Goal: Navigation & Orientation: Find specific page/section

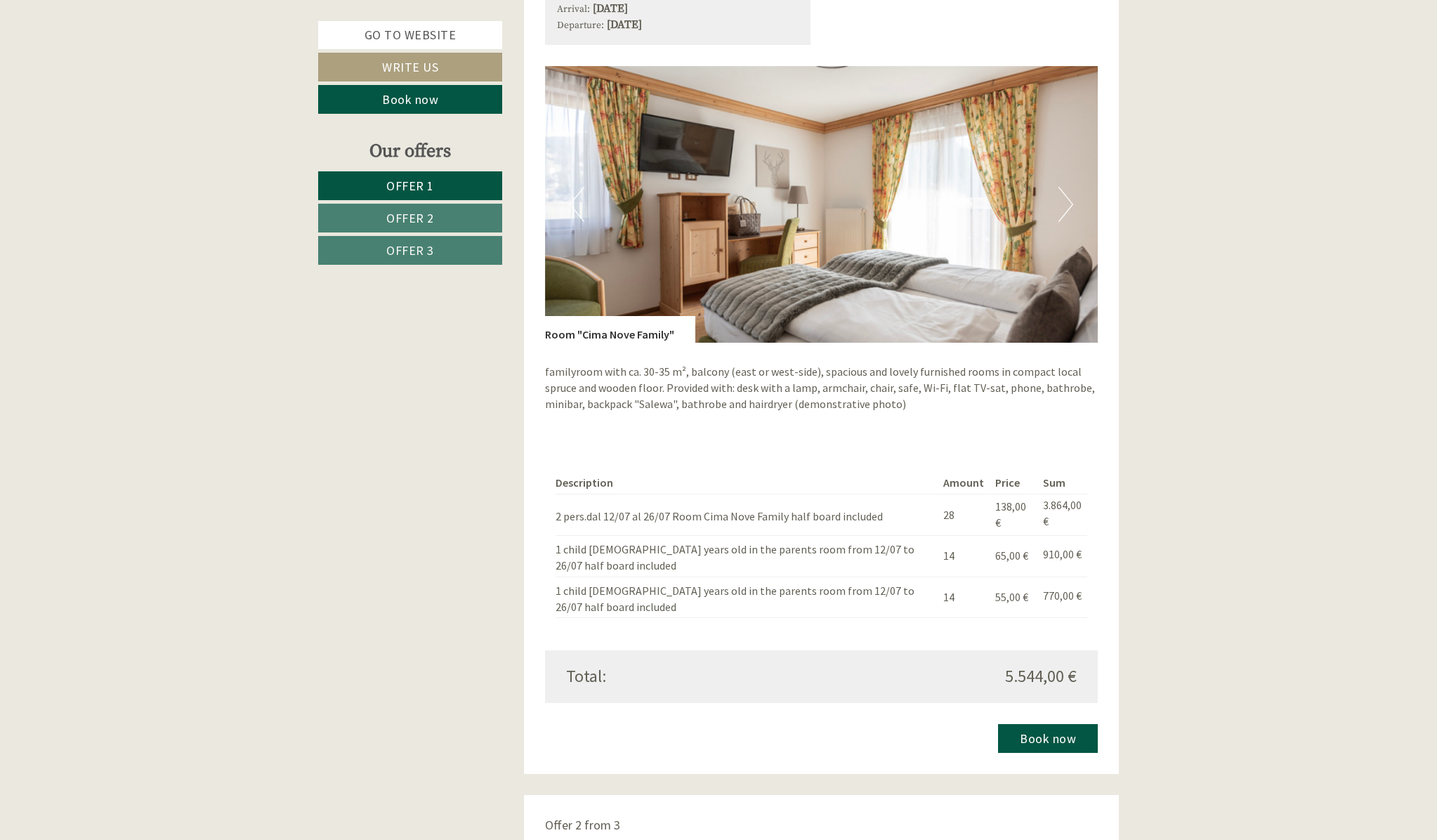
scroll to position [1051, 0]
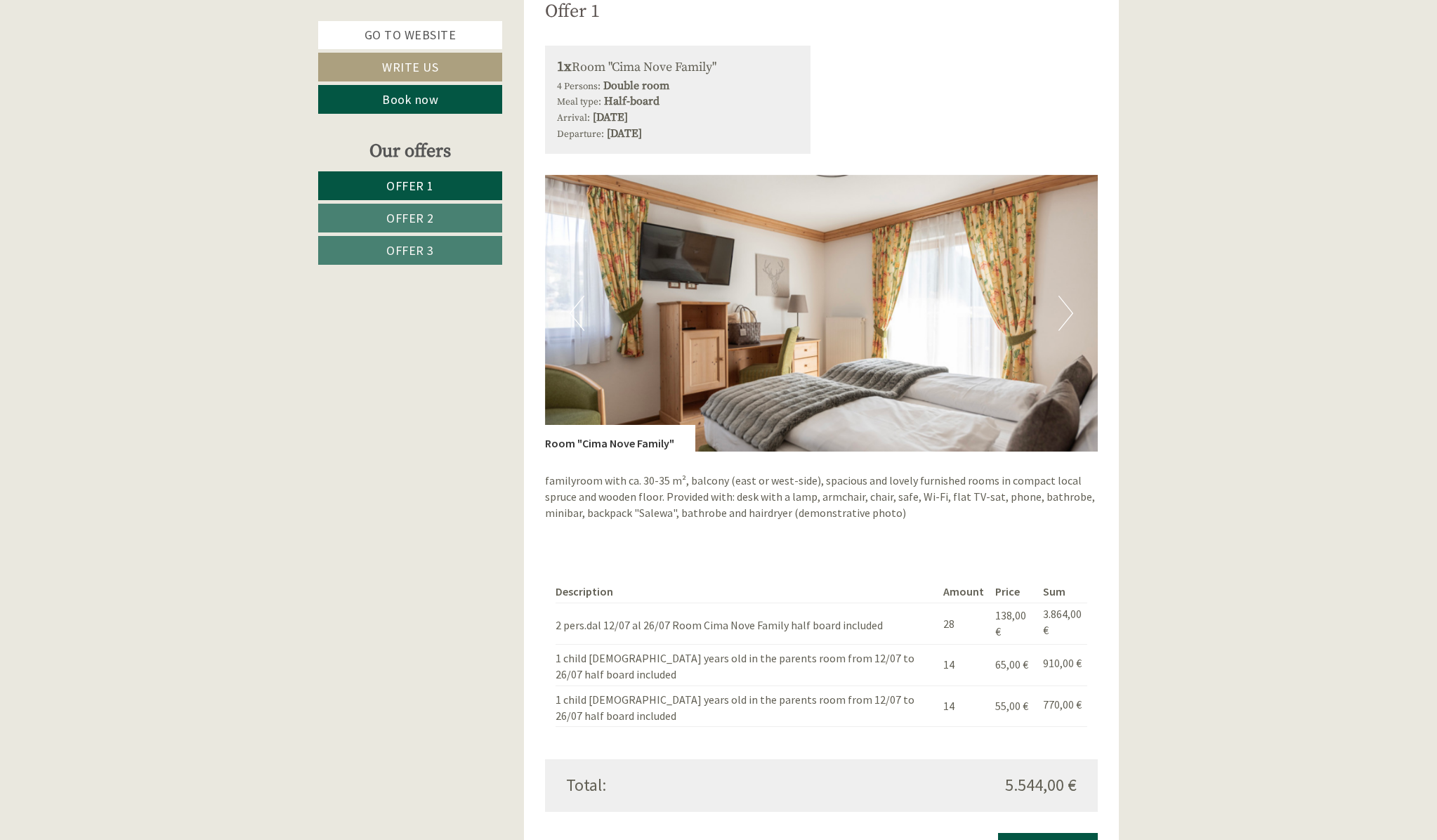
click at [1074, 317] on img at bounding box center [822, 313] width 553 height 277
click at [1067, 311] on button "Next" at bounding box center [1065, 312] width 14 height 35
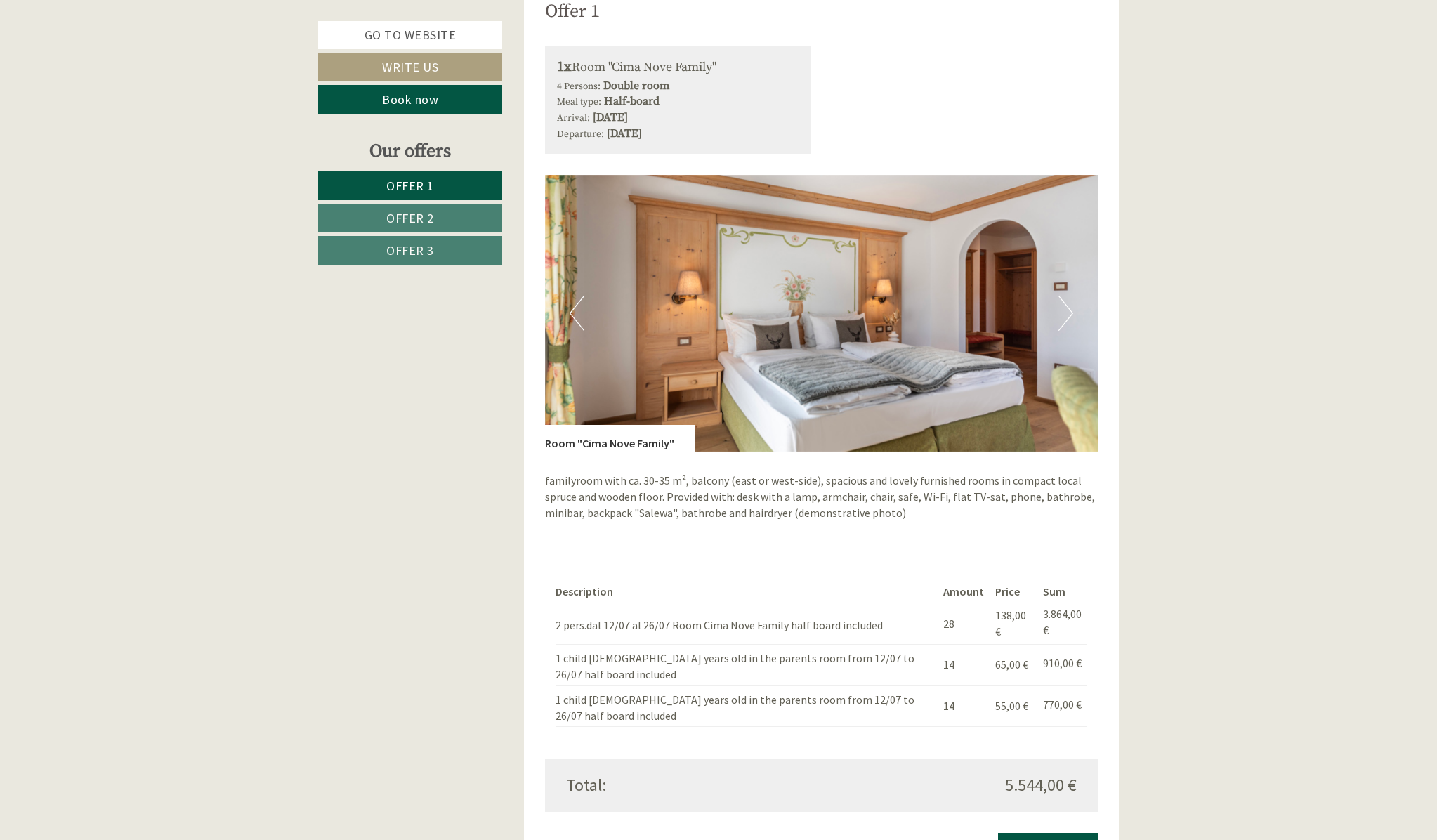
click at [1067, 311] on button "Next" at bounding box center [1065, 312] width 14 height 35
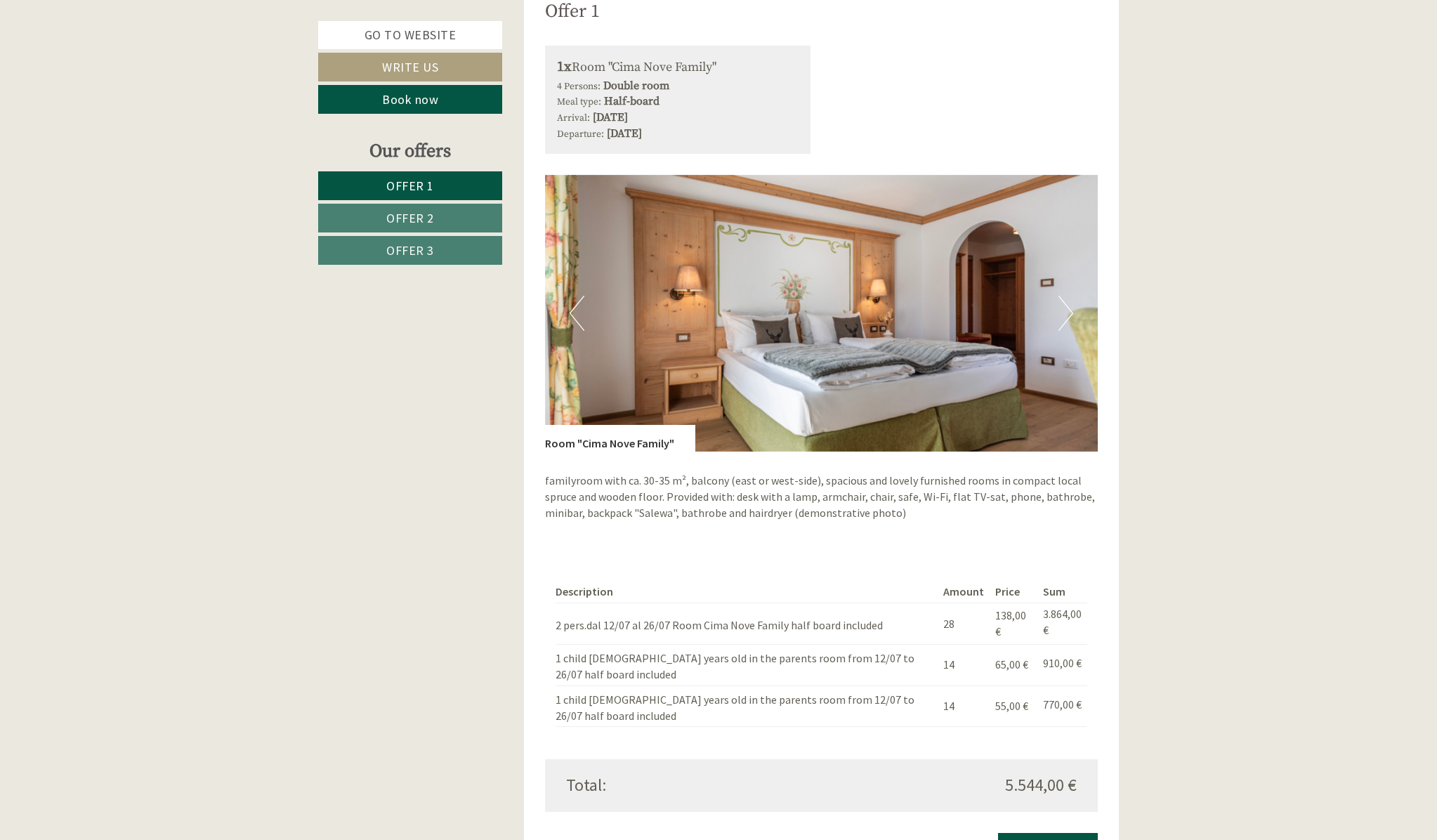
click at [1067, 311] on button "Next" at bounding box center [1065, 312] width 14 height 35
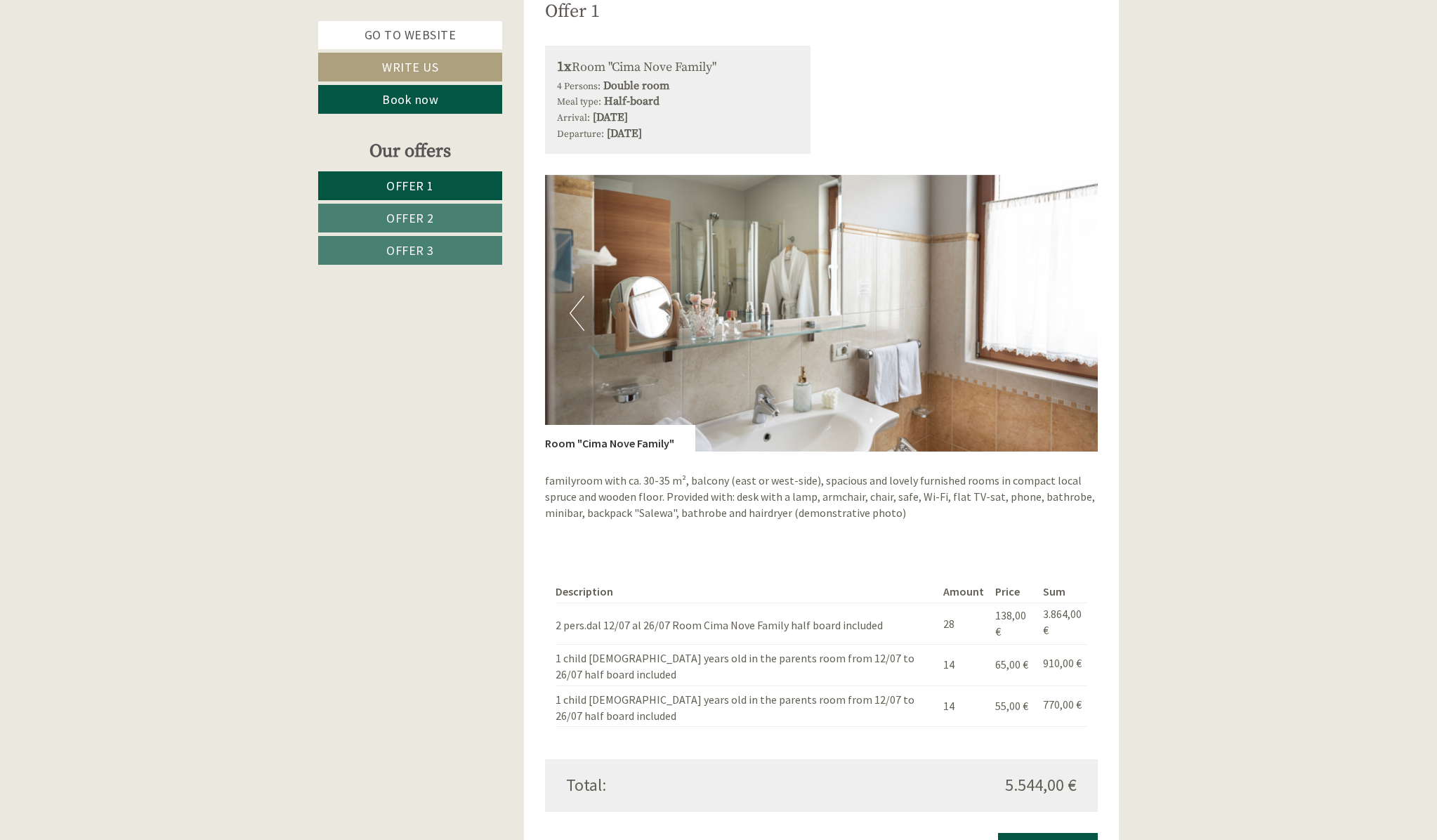
click at [1067, 311] on button "Next" at bounding box center [1065, 312] width 14 height 35
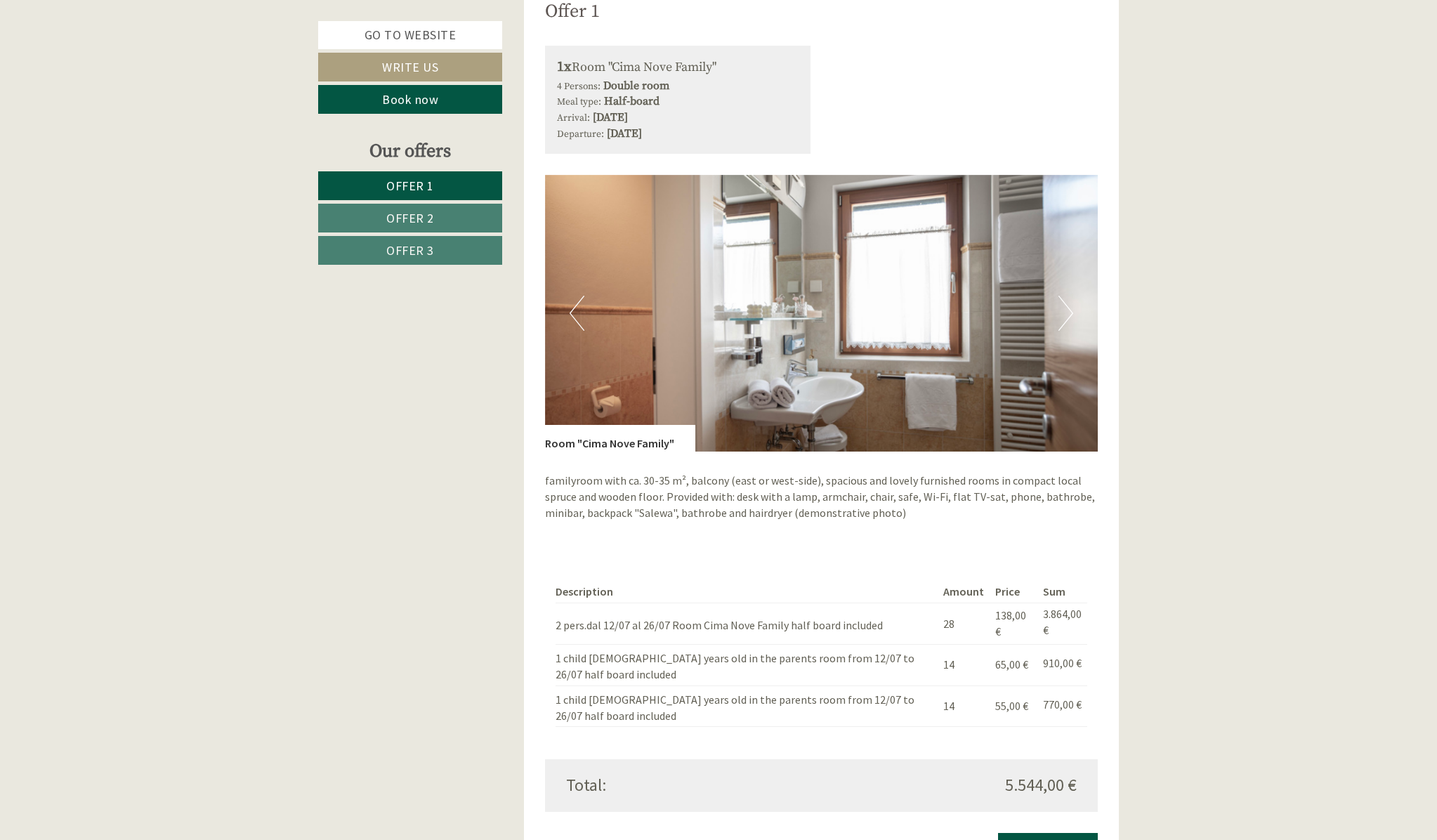
click at [1067, 311] on button "Next" at bounding box center [1065, 312] width 14 height 35
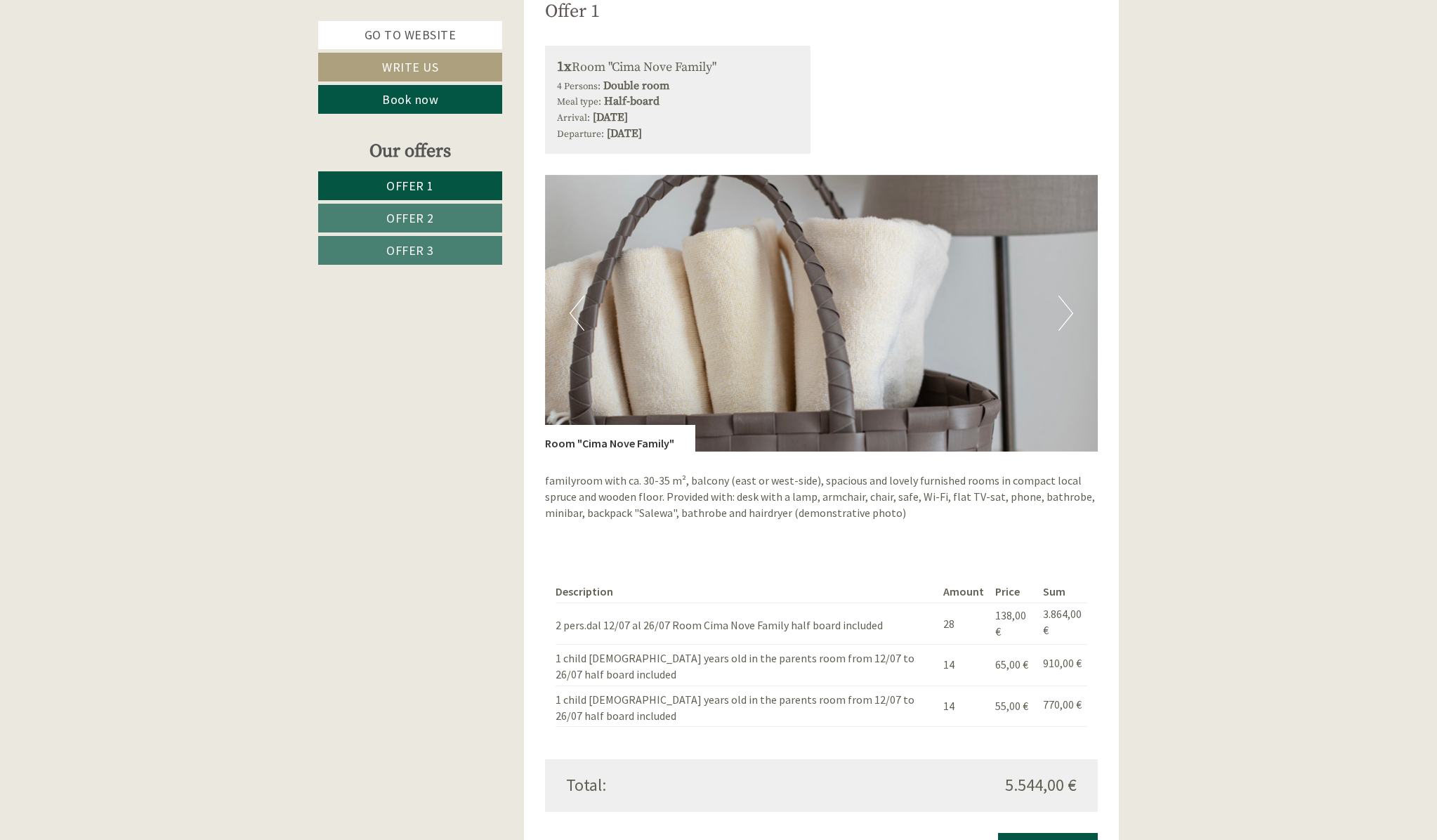
click at [1067, 311] on button "Next" at bounding box center [1065, 312] width 14 height 35
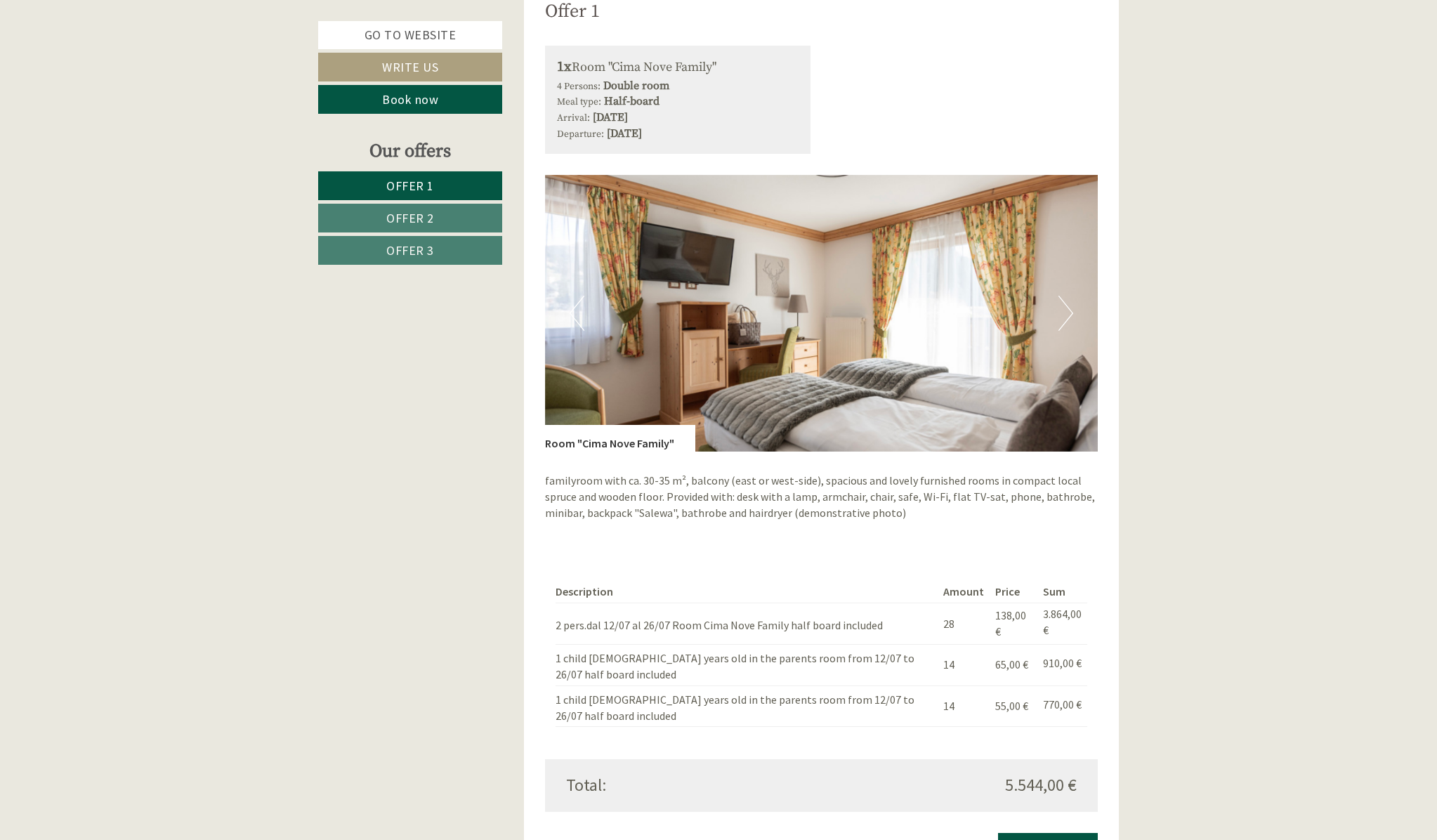
click at [1067, 311] on button "Next" at bounding box center [1065, 312] width 14 height 35
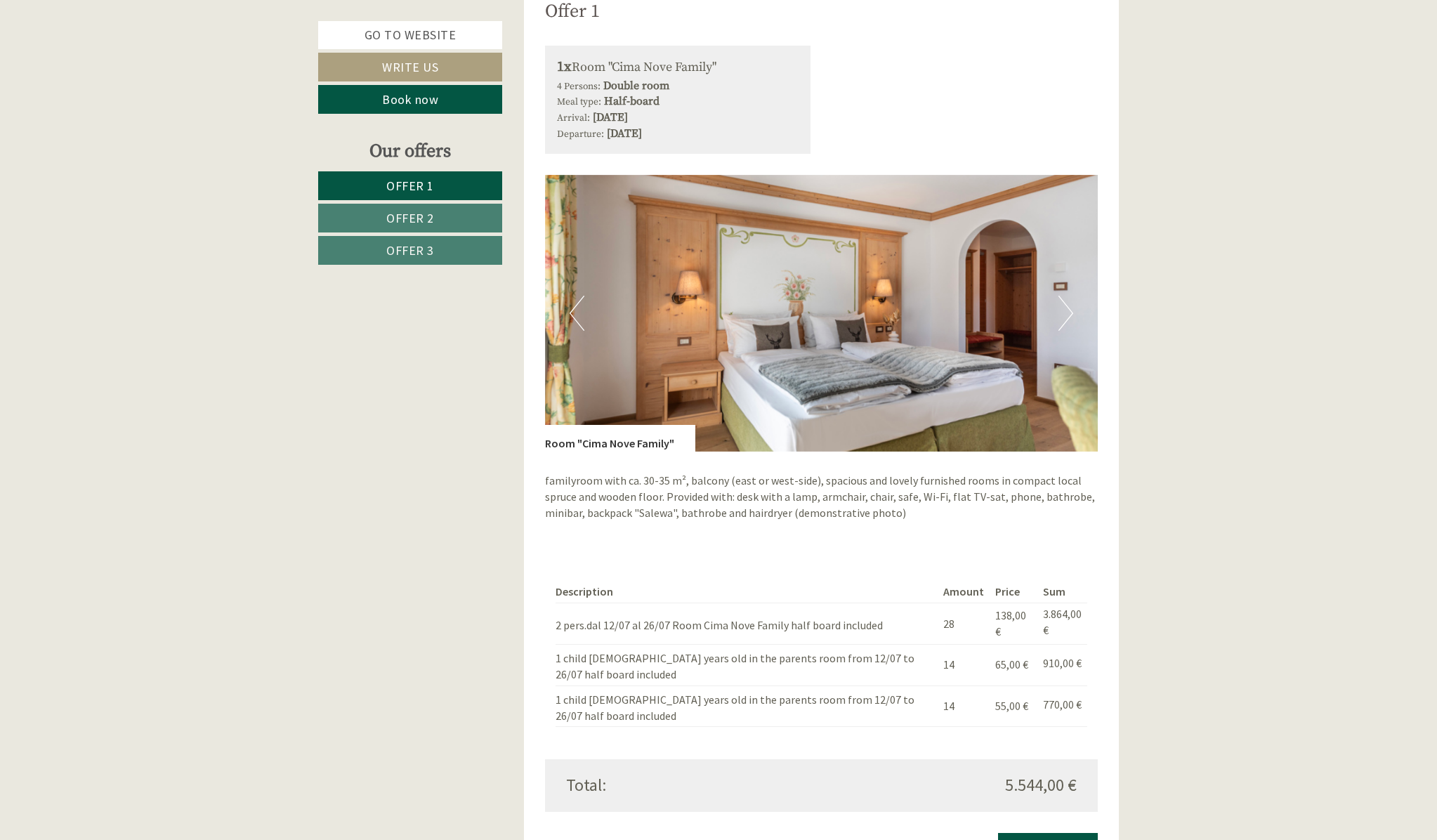
click at [1067, 311] on button "Next" at bounding box center [1065, 312] width 14 height 35
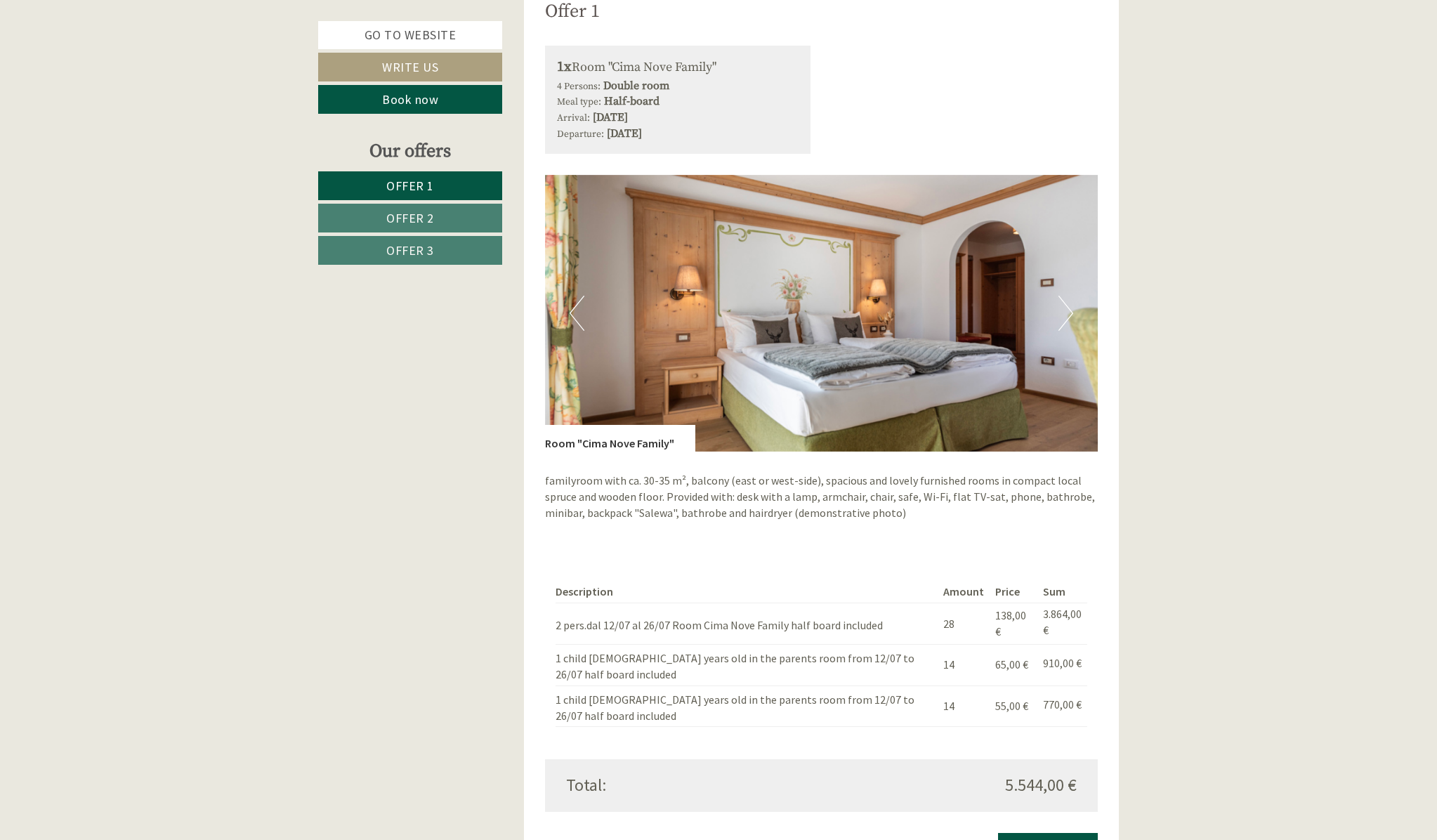
click at [1067, 311] on button "Next" at bounding box center [1065, 312] width 14 height 35
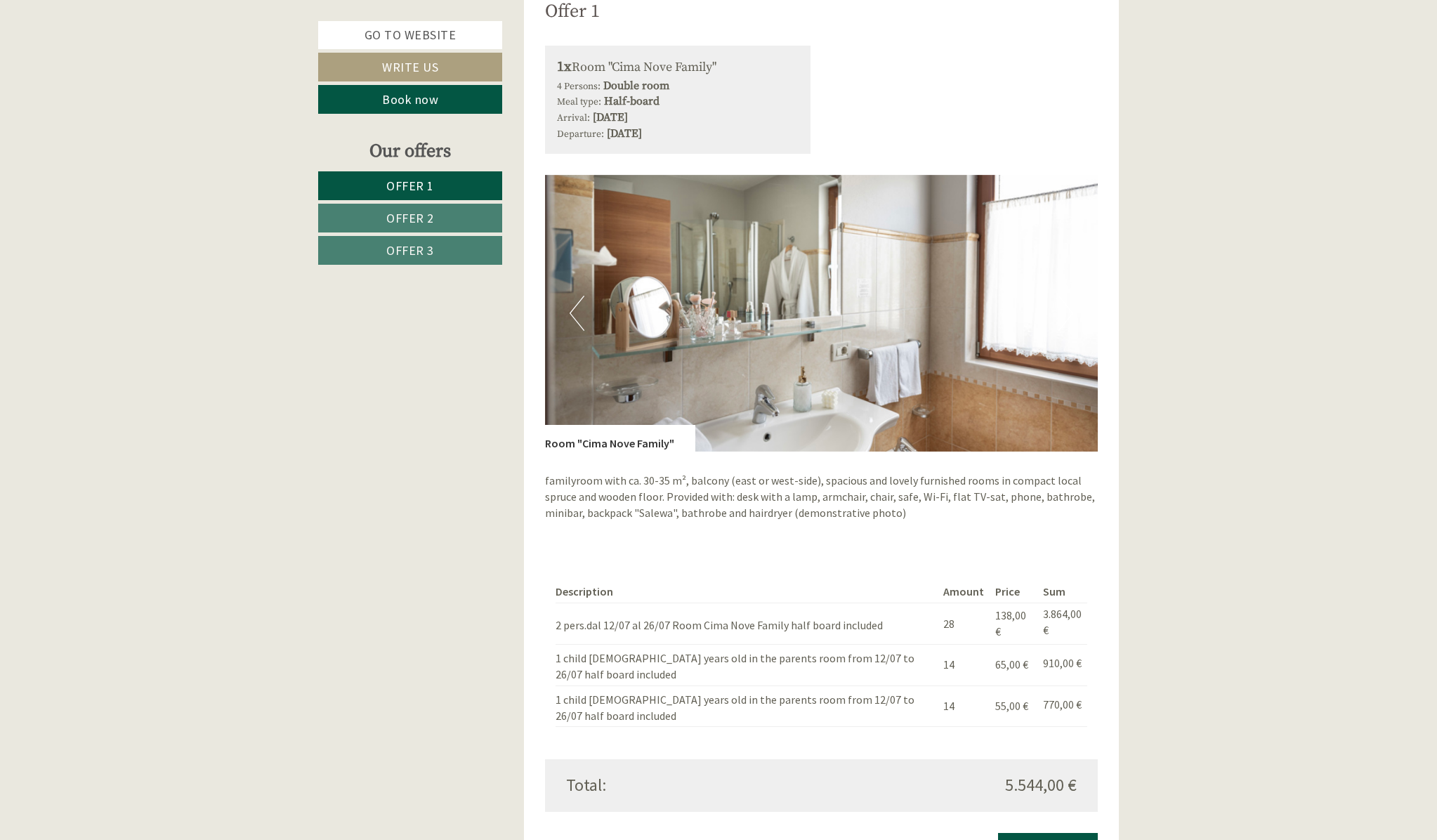
click at [1067, 311] on button "Next" at bounding box center [1065, 312] width 14 height 35
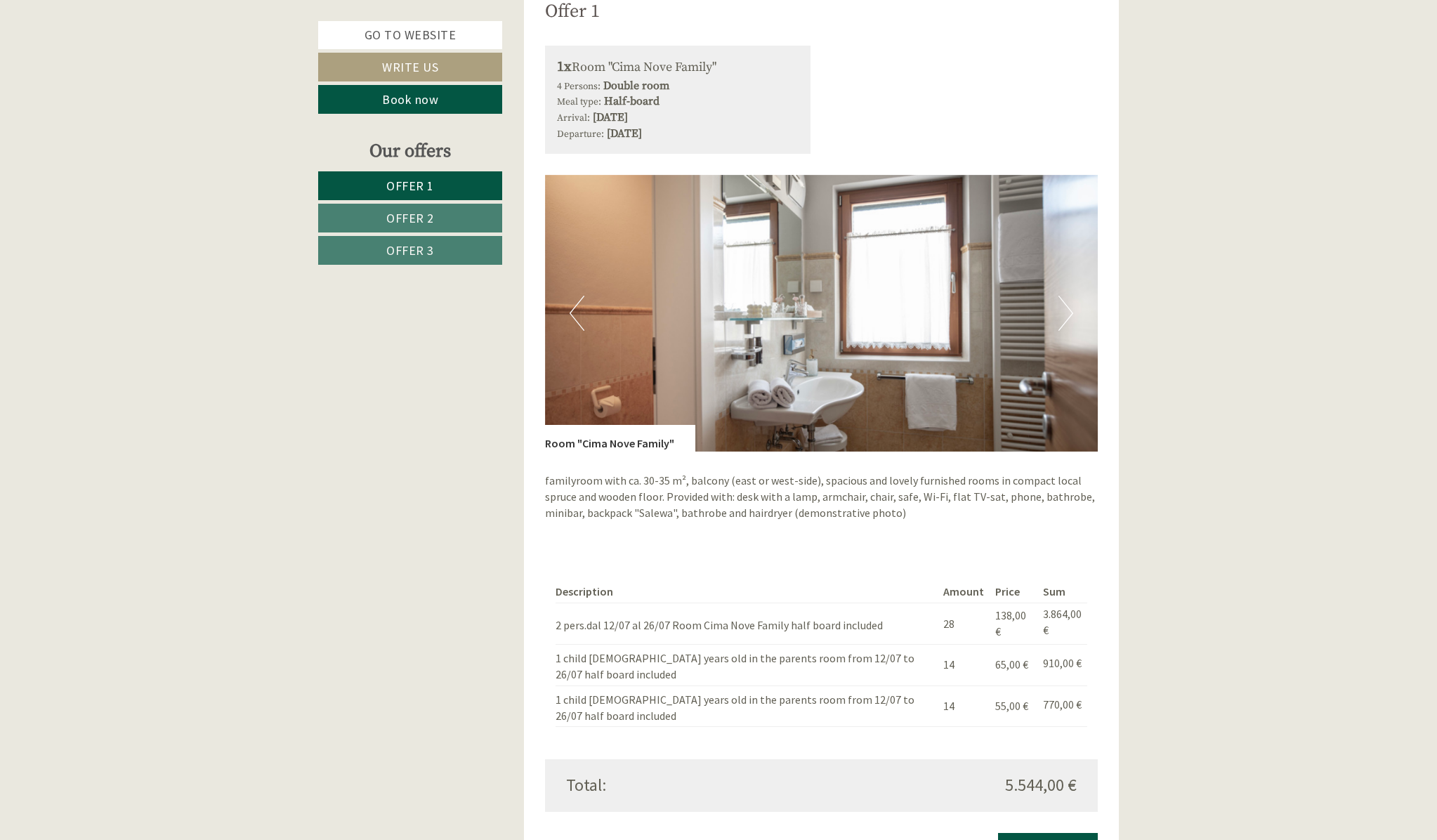
scroll to position [1054, 0]
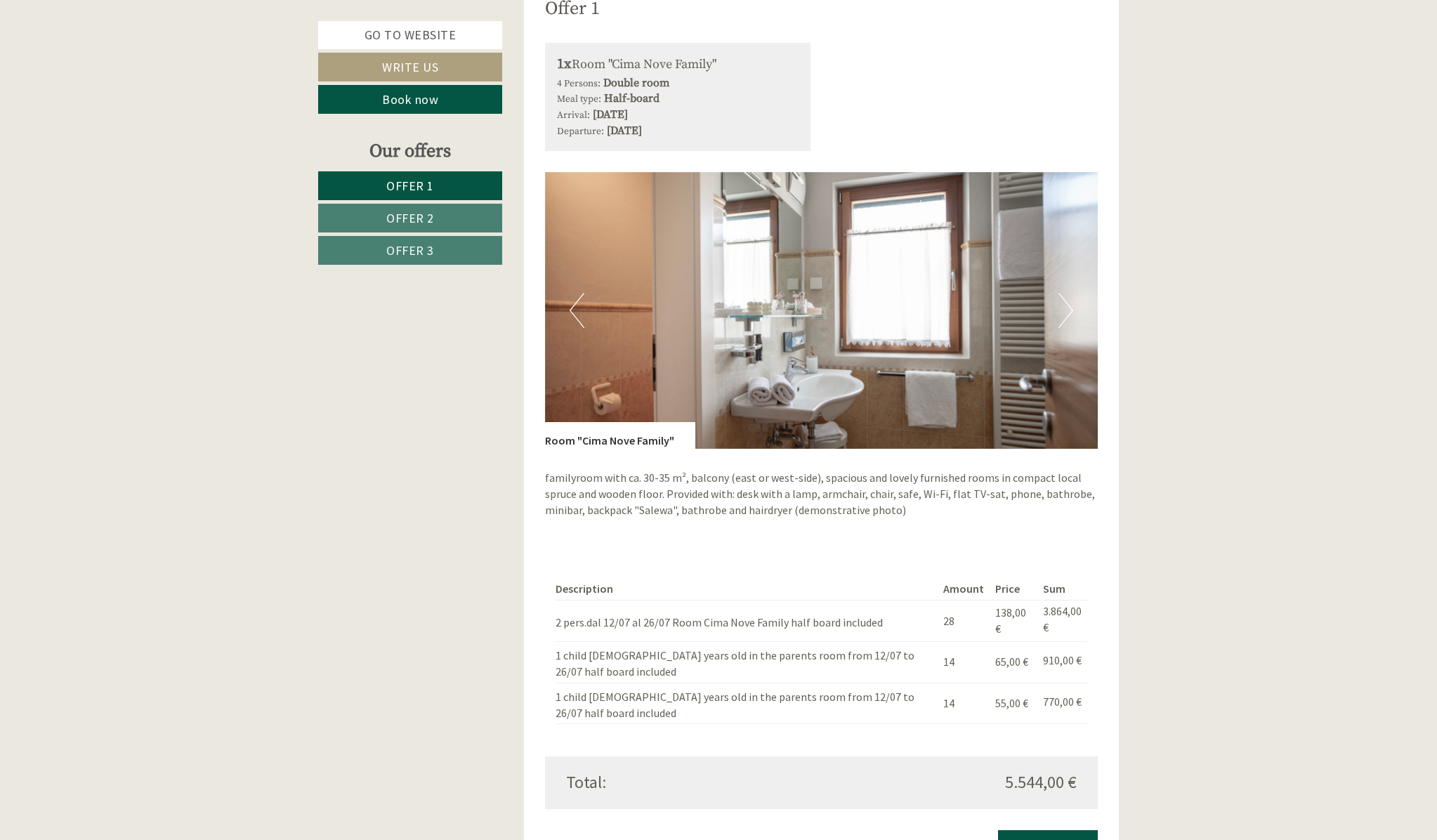
click at [424, 221] on span "Offer 2" at bounding box center [410, 217] width 48 height 16
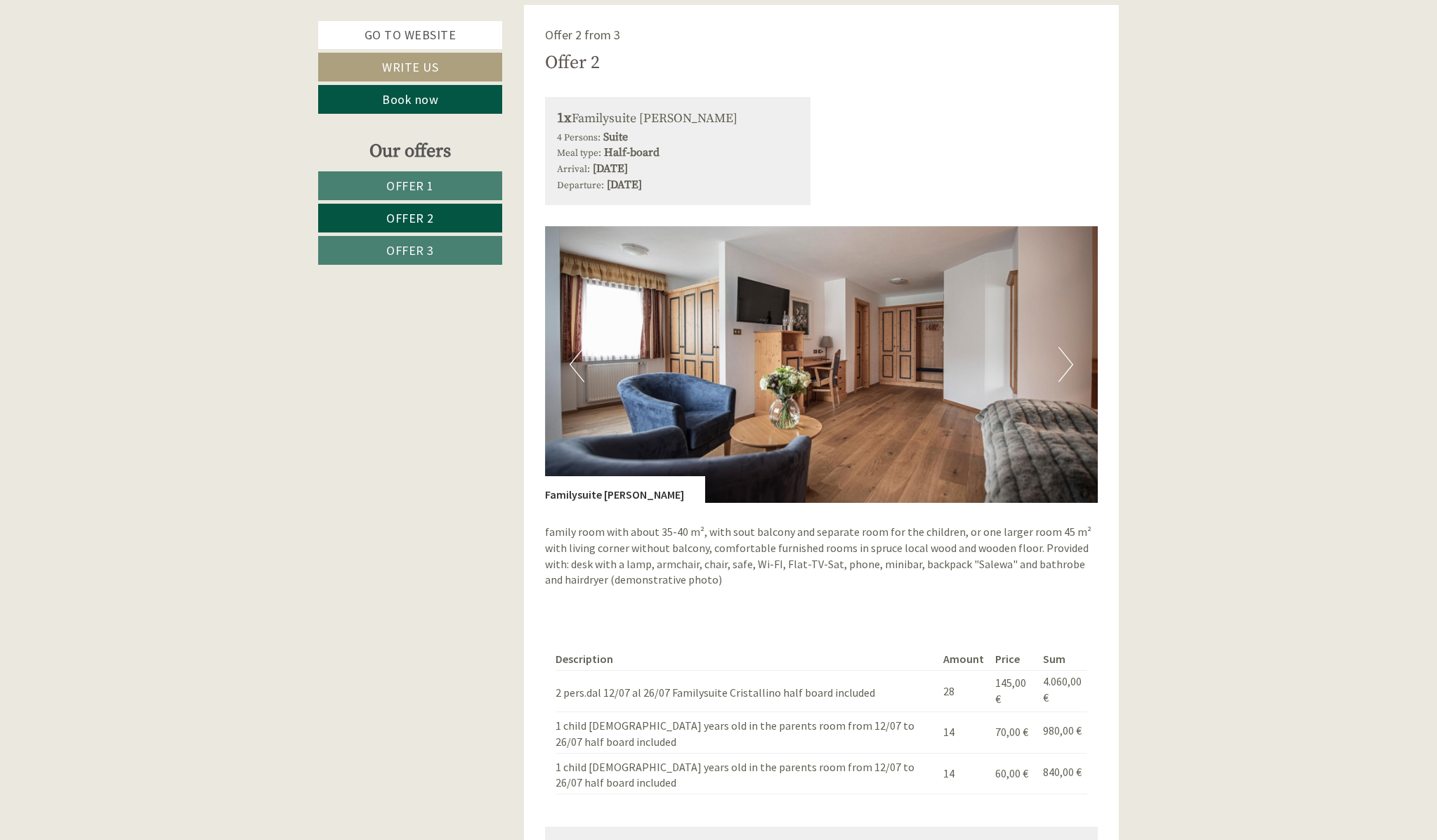
click at [414, 254] on span "Offer 3" at bounding box center [410, 250] width 48 height 16
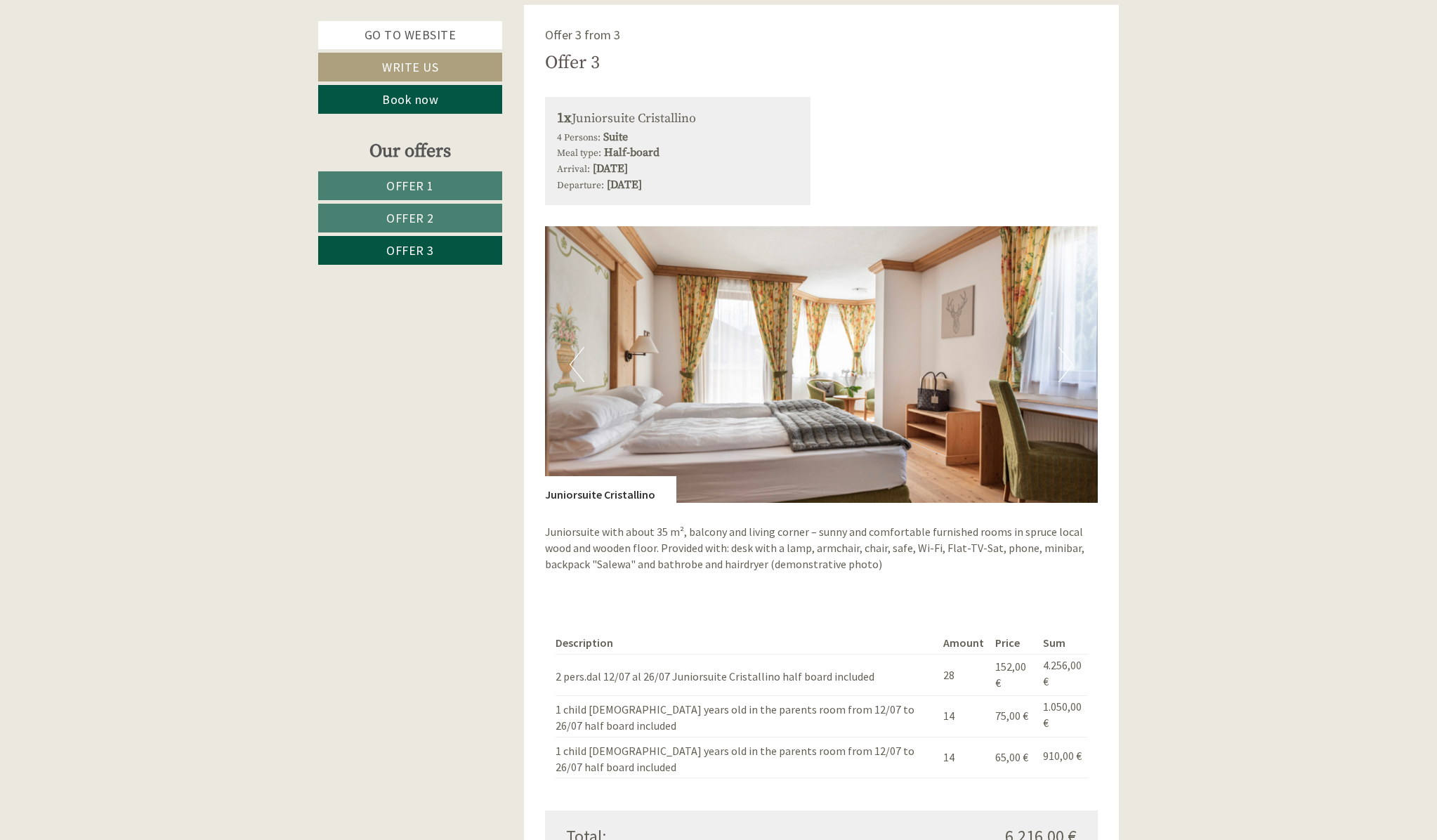
click at [407, 171] on link "Offer 1" at bounding box center [410, 186] width 184 height 29
